Goal: Find specific page/section: Find specific page/section

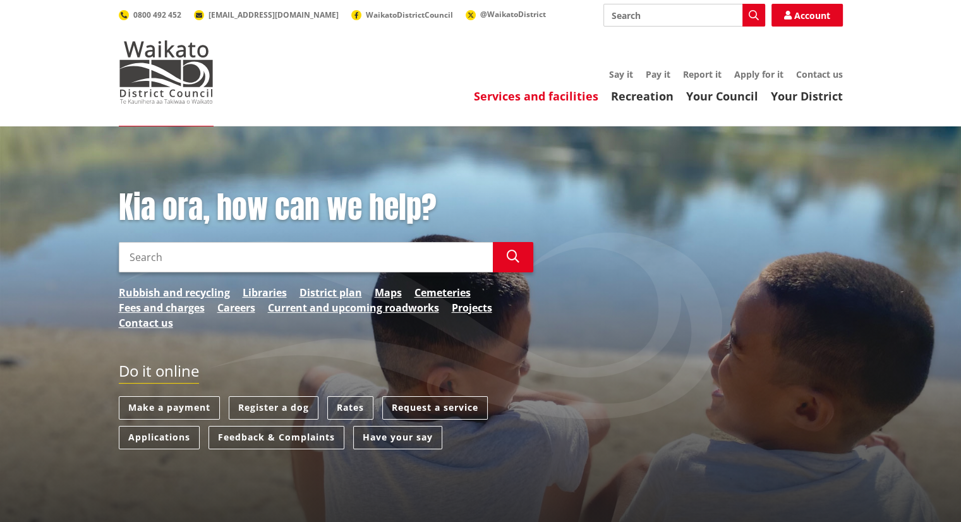
click at [555, 92] on link "Services and facilities" at bounding box center [536, 95] width 124 height 15
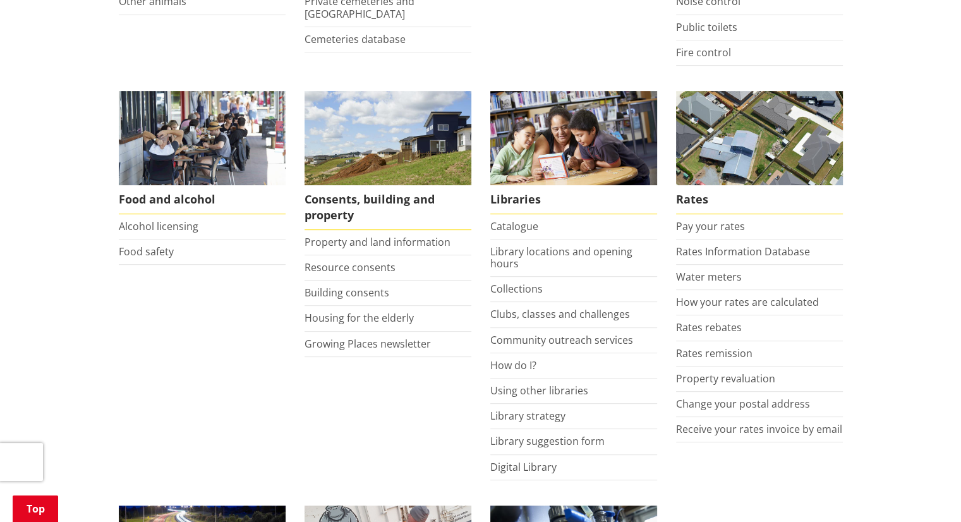
scroll to position [442, 0]
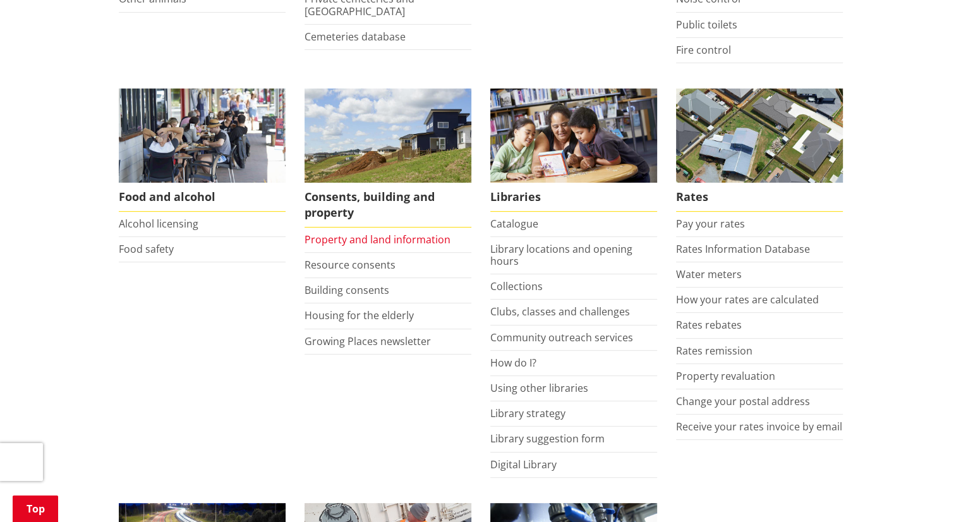
click at [412, 238] on link "Property and land information" at bounding box center [378, 240] width 146 height 14
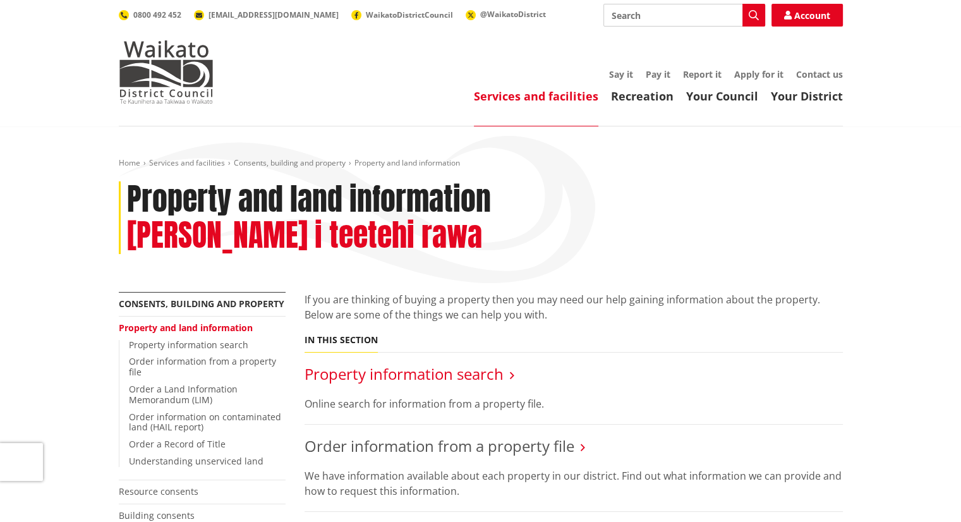
click at [408, 363] on link "Property information search" at bounding box center [404, 373] width 199 height 21
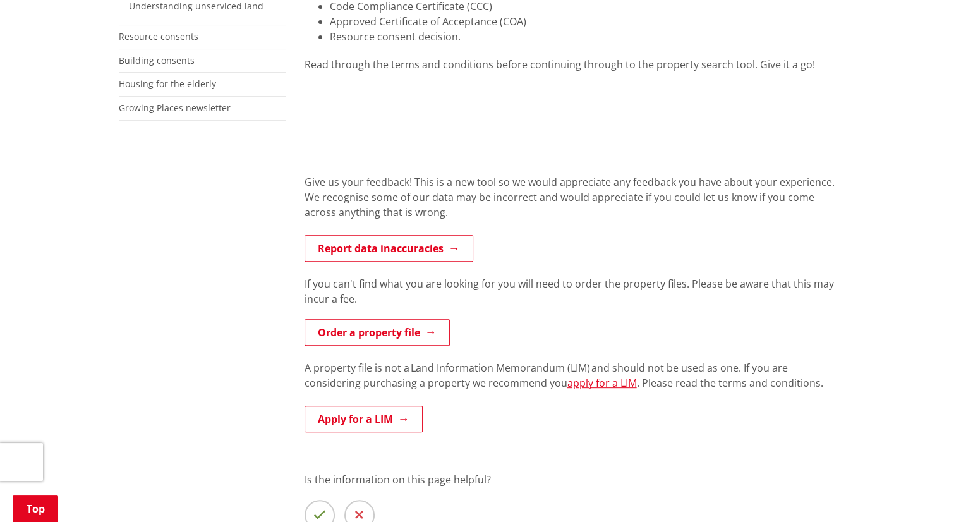
scroll to position [379, 0]
